Goal: Information Seeking & Learning: Learn about a topic

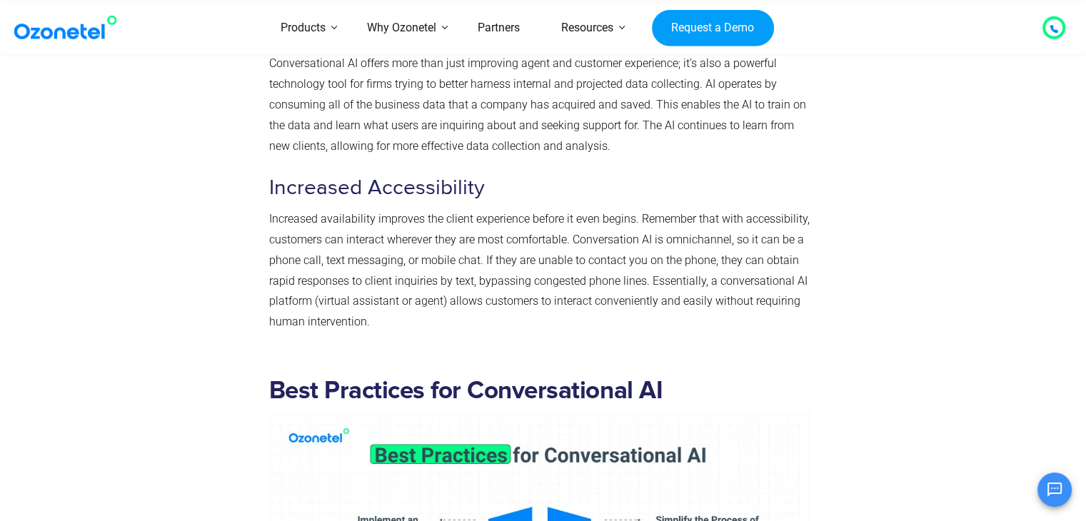
scroll to position [10017, 0]
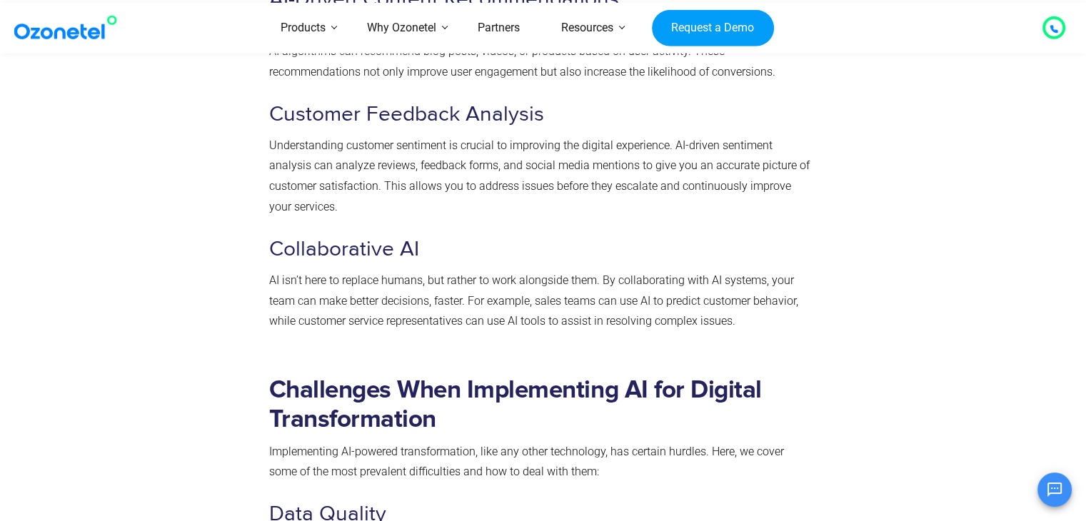
scroll to position [3573, 0]
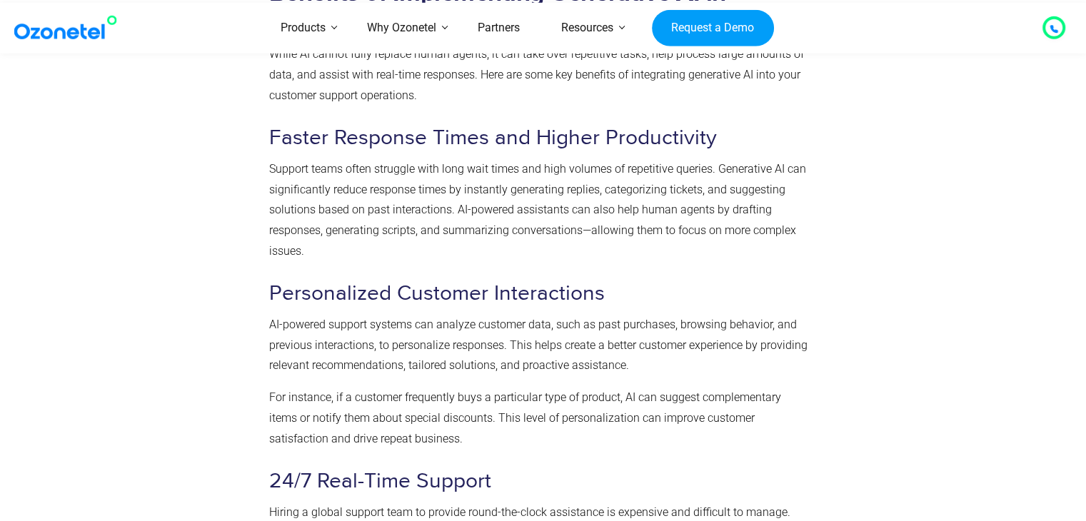
scroll to position [658, 0]
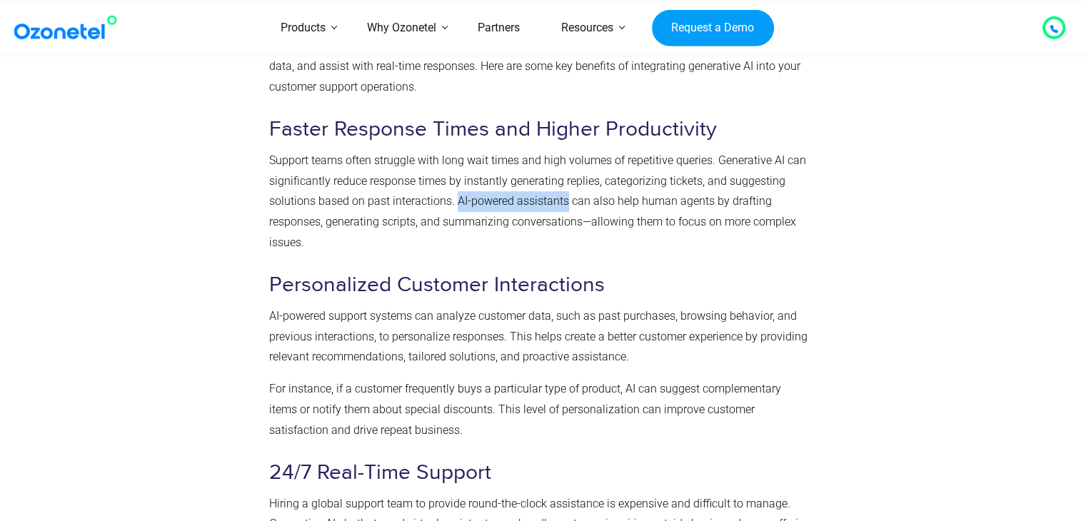
drag, startPoint x: 456, startPoint y: 199, endPoint x: 566, endPoint y: 198, distance: 110.7
click at [566, 198] on p "Support teams often struggle with long wait times and high volumes of repetitiv…" at bounding box center [540, 202] width 542 height 103
copy p "AI-powered assistants"
click at [540, 208] on p "Support teams often struggle with long wait times and high volumes of repetitiv…" at bounding box center [540, 202] width 542 height 103
drag, startPoint x: 457, startPoint y: 202, endPoint x: 566, endPoint y: 198, distance: 109.3
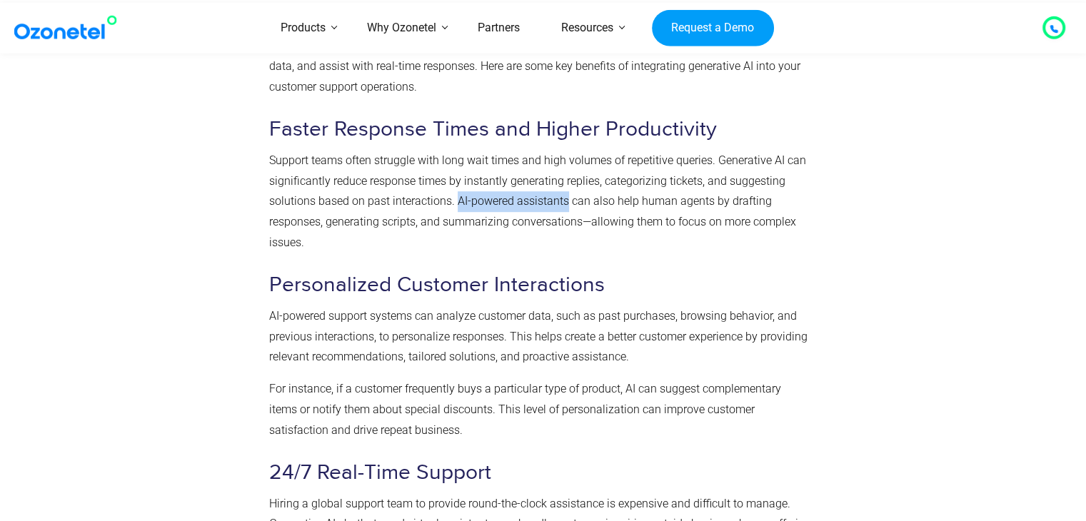
click at [566, 198] on p "Support teams often struggle with long wait times and high volumes of repetitiv…" at bounding box center [540, 202] width 542 height 103
click at [504, 209] on p "Support teams often struggle with long wait times and high volumes of repetitiv…" at bounding box center [540, 202] width 542 height 103
drag, startPoint x: 457, startPoint y: 202, endPoint x: 565, endPoint y: 201, distance: 108.5
click at [565, 201] on p "Support teams often struggle with long wait times and high volumes of repetitiv…" at bounding box center [540, 202] width 542 height 103
copy p "AI-powered assistants"
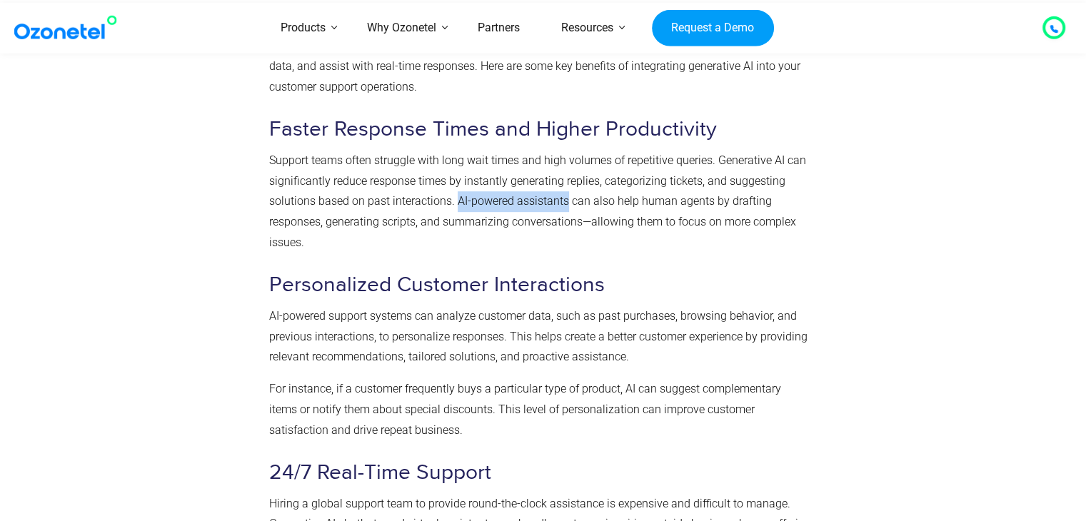
click at [459, 200] on p "Support teams often struggle with long wait times and high volumes of repetitiv…" at bounding box center [540, 202] width 542 height 103
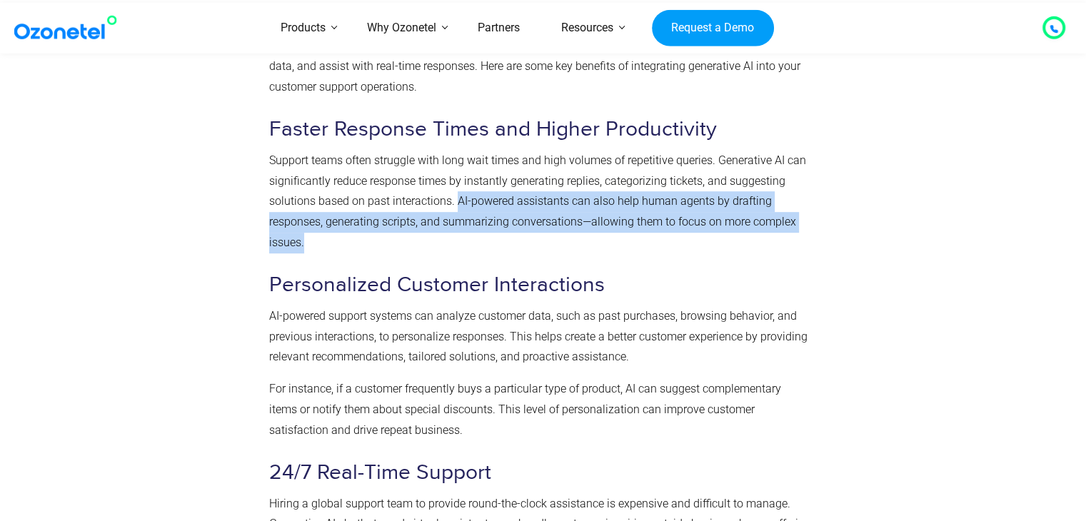
copy p "AI-powered assistants can also help human agents by drafting responses, generat…"
drag, startPoint x: 455, startPoint y: 203, endPoint x: 453, endPoint y: 248, distance: 45.0
click at [453, 248] on p "Support teams often struggle with long wait times and high volumes of repetitiv…" at bounding box center [540, 202] width 542 height 103
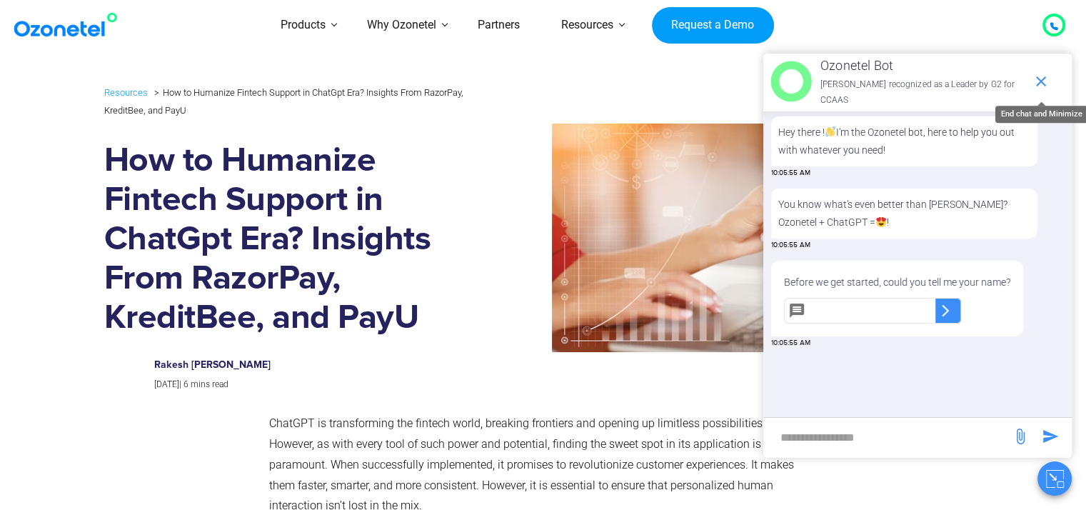
click at [1045, 73] on icon "end chat or minimize" at bounding box center [1040, 81] width 17 height 17
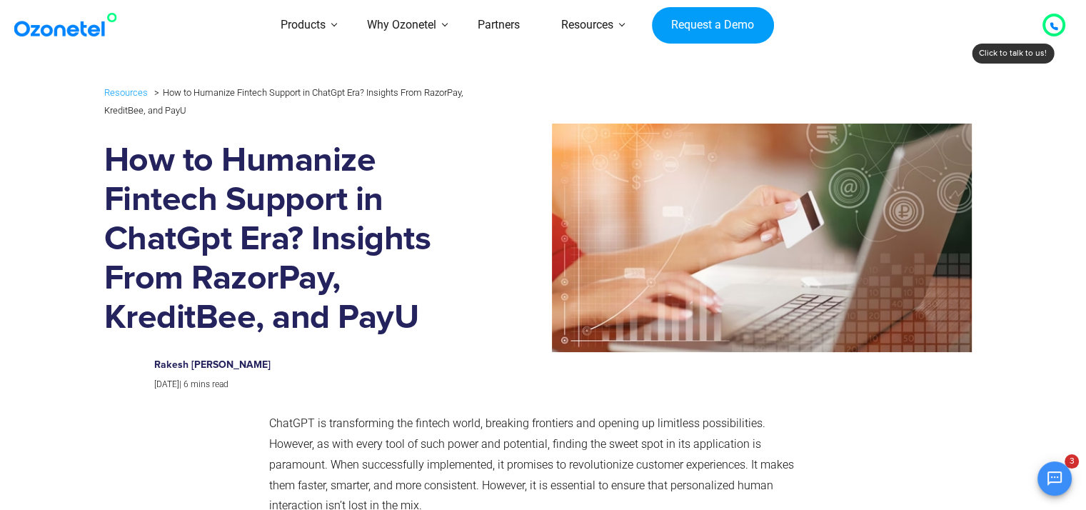
click at [296, 370] on h6 "Rakesh Kr Jha" at bounding box center [304, 365] width 301 height 12
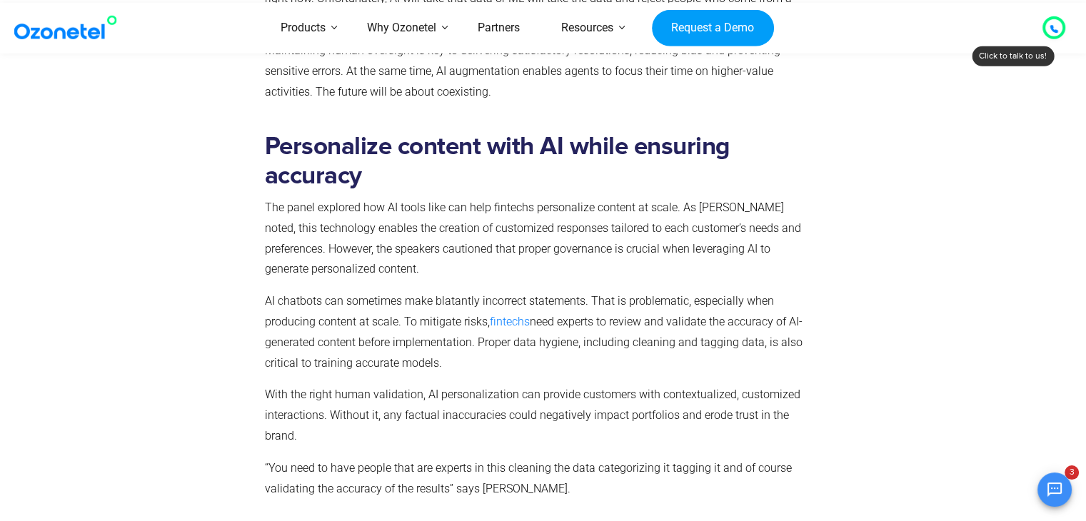
scroll to position [1571, 0]
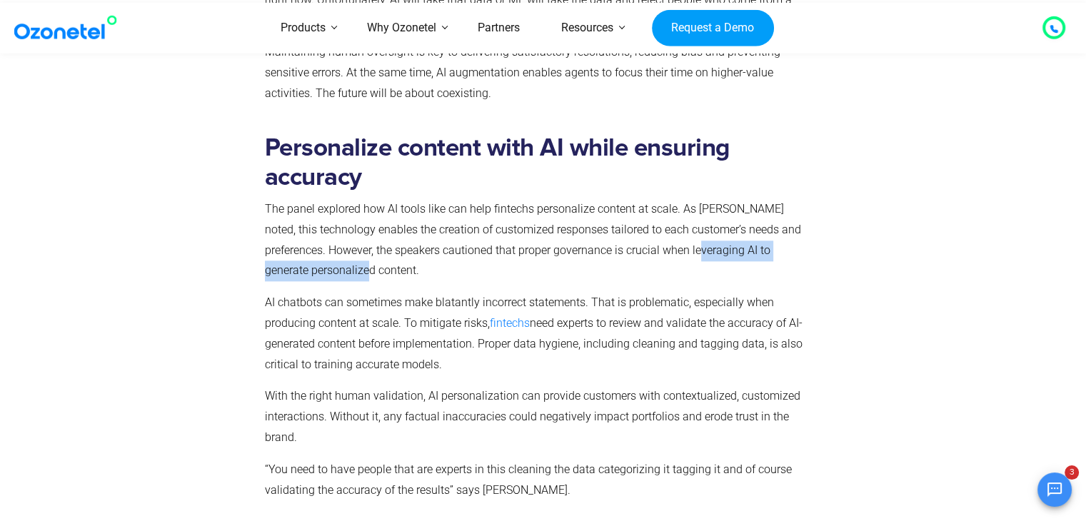
drag, startPoint x: 683, startPoint y: 233, endPoint x: 369, endPoint y: 251, distance: 314.0
click at [369, 251] on p "The panel explored how AI tools like can help fintechs personalize content at s…" at bounding box center [540, 240] width 551 height 82
copy p "AI to generate personalized content"
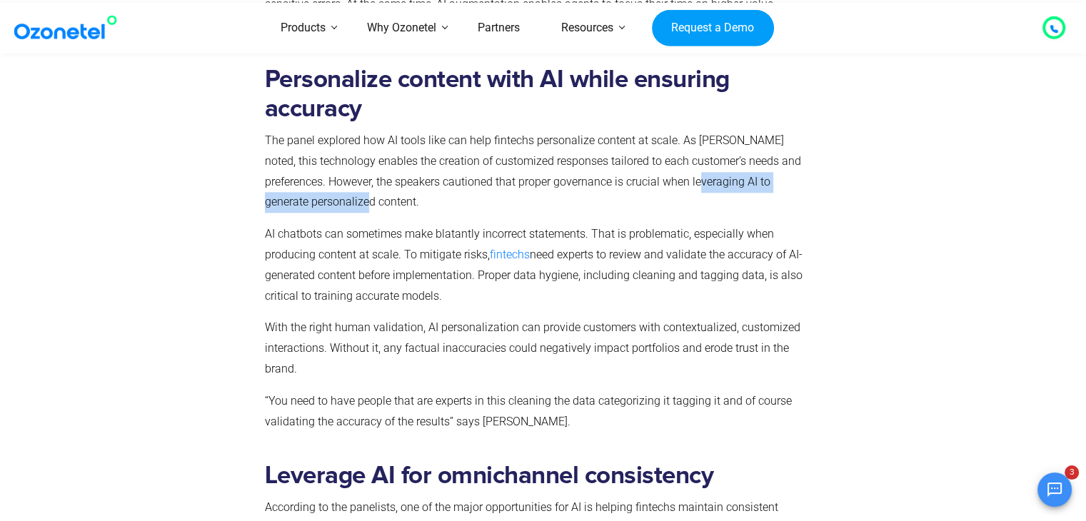
scroll to position [1642, 0]
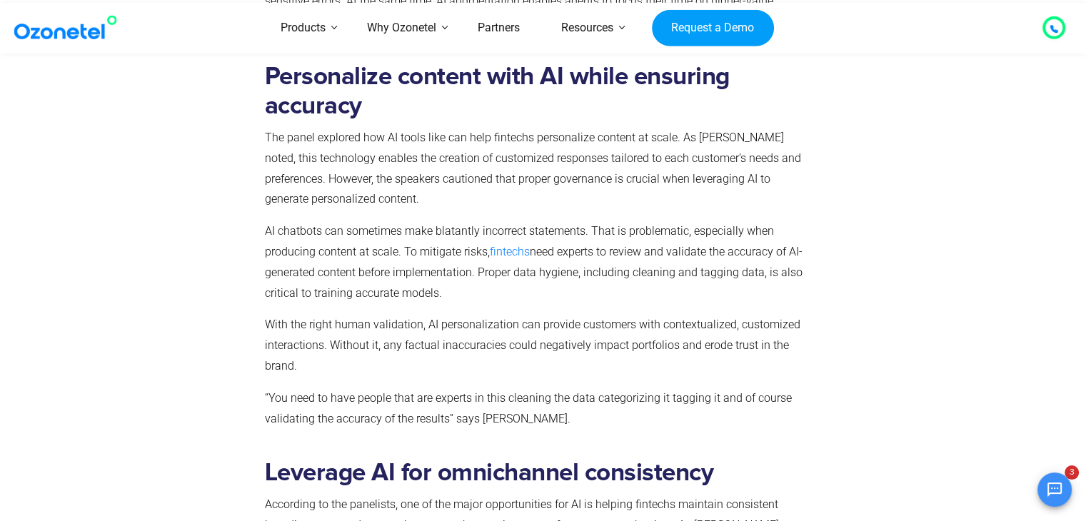
click at [545, 180] on p "The panel explored how AI tools like can help fintechs personalize content at s…" at bounding box center [540, 169] width 551 height 82
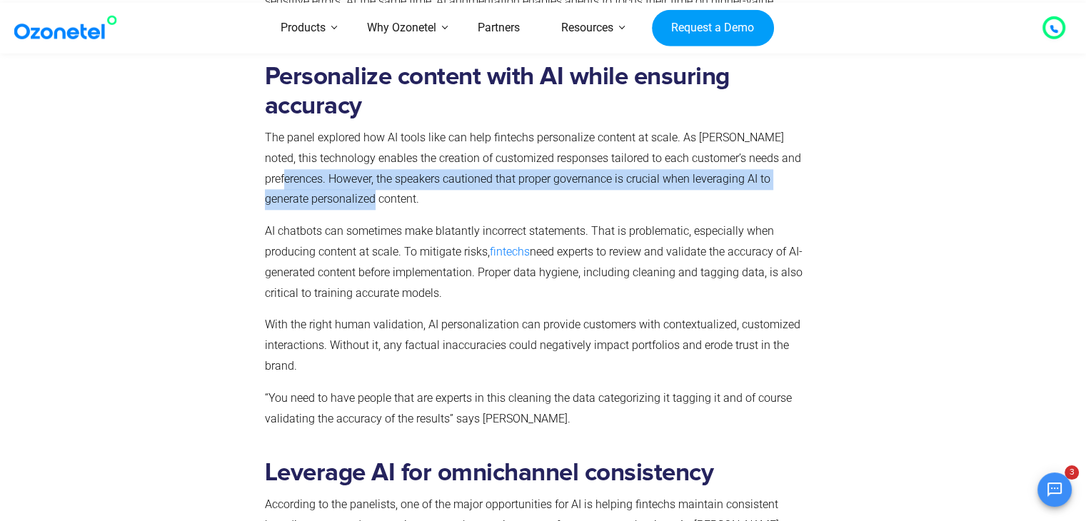
drag, startPoint x: 264, startPoint y: 158, endPoint x: 386, endPoint y: 177, distance: 123.6
click at [386, 177] on p "The panel explored how AI tools like can help fintechs personalize content at s…" at bounding box center [540, 169] width 551 height 82
copy p "However, the speakers cautioned that proper governance is crucial when leveragi…"
